Goal: Task Accomplishment & Management: Manage account settings

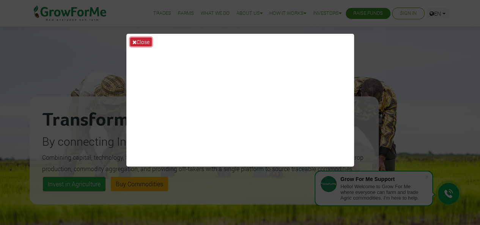
click at [142, 42] on button "Close" at bounding box center [141, 42] width 22 height 9
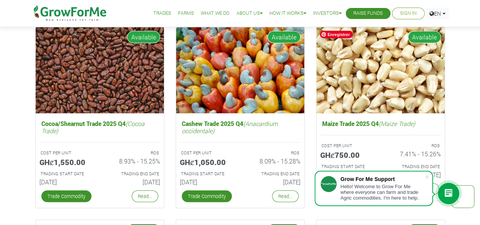
scroll to position [1003, 0]
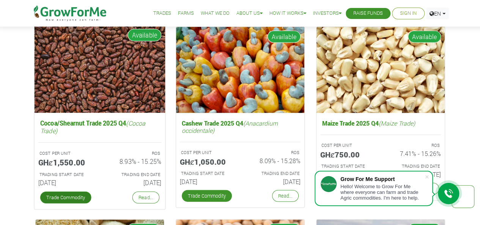
click at [63, 197] on link "Trade Commodity" at bounding box center [65, 197] width 51 height 12
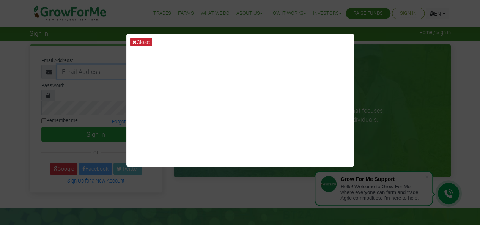
type input "[EMAIL_ADDRESS][DOMAIN_NAME]"
click at [148, 40] on button "Close" at bounding box center [141, 42] width 22 height 9
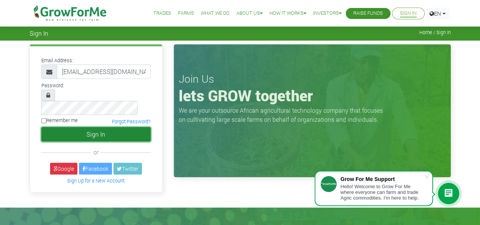
click at [115, 127] on button "Sign In" at bounding box center [95, 134] width 109 height 14
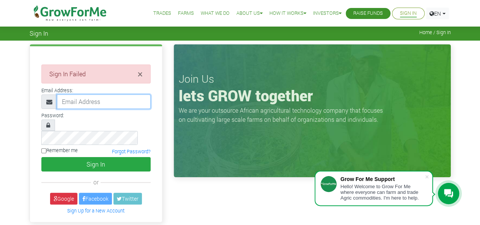
type input "[EMAIL_ADDRESS][DOMAIN_NAME]"
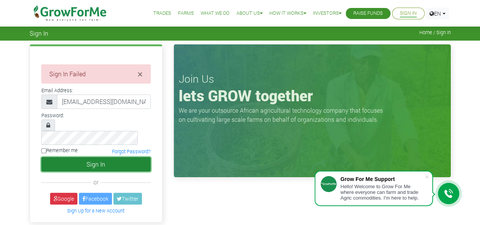
click at [77, 157] on button "Sign In" at bounding box center [95, 164] width 109 height 14
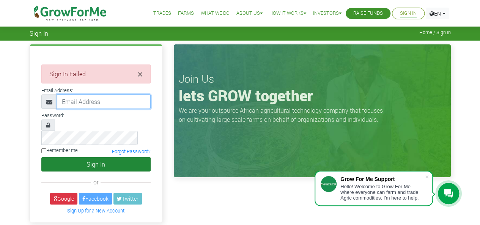
type input "[EMAIL_ADDRESS][DOMAIN_NAME]"
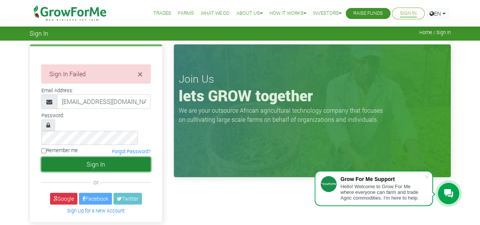
click at [93, 157] on button "Sign In" at bounding box center [95, 164] width 109 height 14
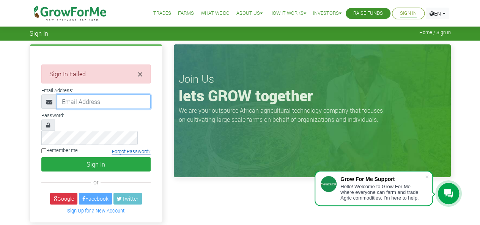
type input "v_pampin@yahoo.ca"
click at [122, 149] on link "Forgot Password?" at bounding box center [131, 152] width 39 height 6
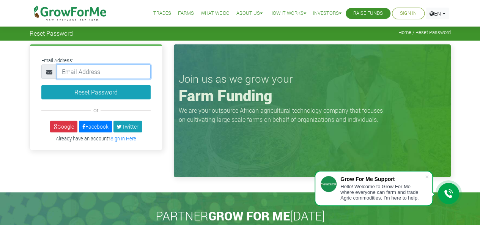
click at [120, 72] on input "email" at bounding box center [104, 71] width 94 height 14
type input "v_pampin@yahoo.ca"
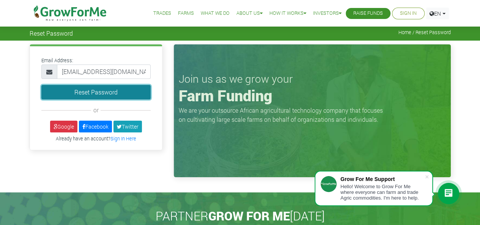
click at [106, 92] on button "Reset Password" at bounding box center [95, 92] width 109 height 14
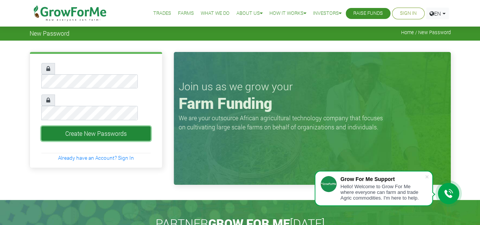
click at [64, 126] on button "Create New Passwords" at bounding box center [95, 133] width 109 height 14
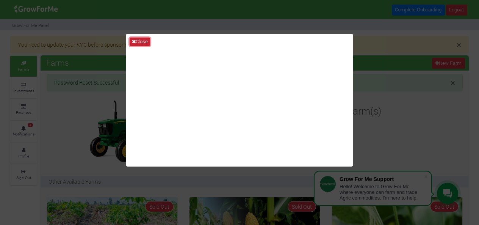
click at [137, 41] on button "Close" at bounding box center [140, 42] width 20 height 8
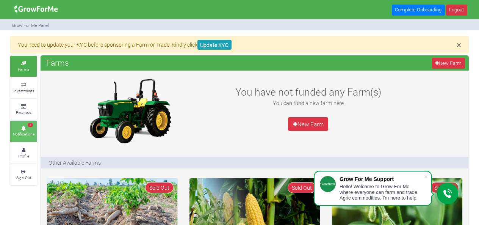
click at [27, 127] on icon at bounding box center [23, 129] width 23 height 4
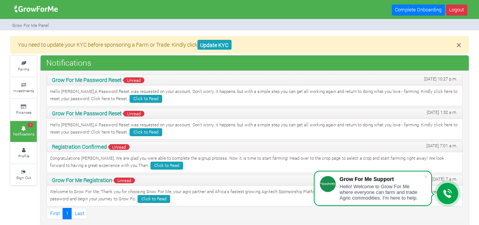
scroll to position [1, 0]
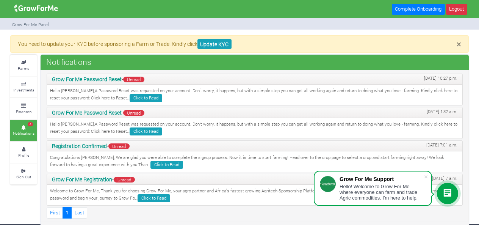
click at [46, 8] on img at bounding box center [36, 8] width 49 height 15
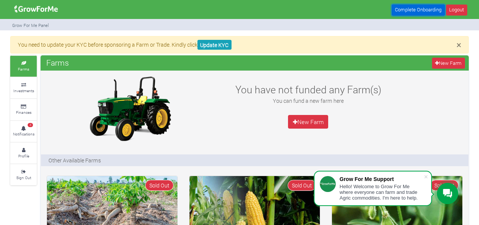
click at [405, 6] on link "Complete Onboarding" at bounding box center [418, 10] width 53 height 11
